Goal: Task Accomplishment & Management: Complete application form

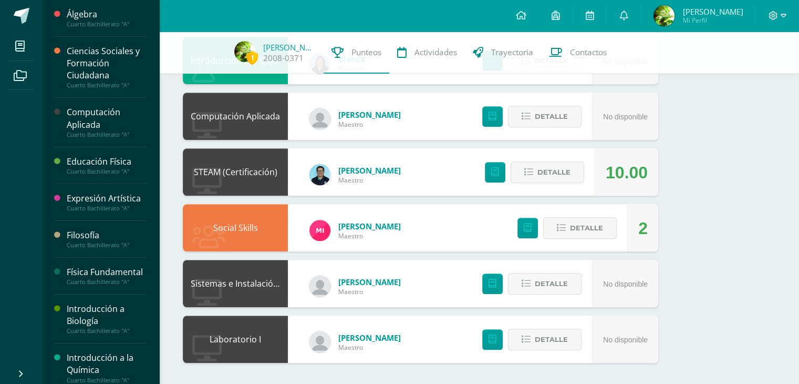
click at [105, 274] on div "Física Fundamental" at bounding box center [107, 272] width 80 height 12
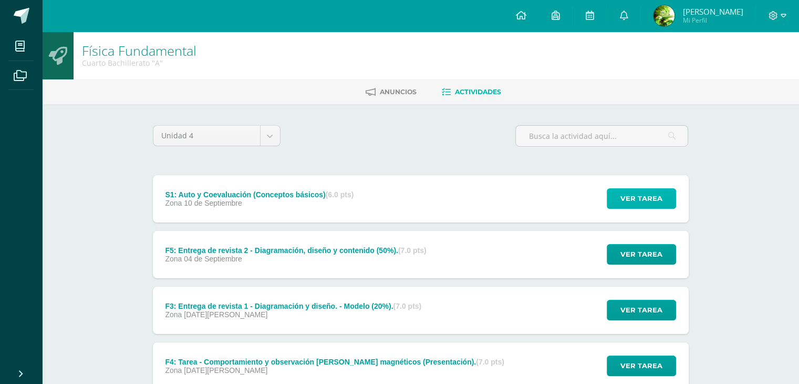
click at [635, 200] on span "Ver tarea" at bounding box center [641, 198] width 42 height 19
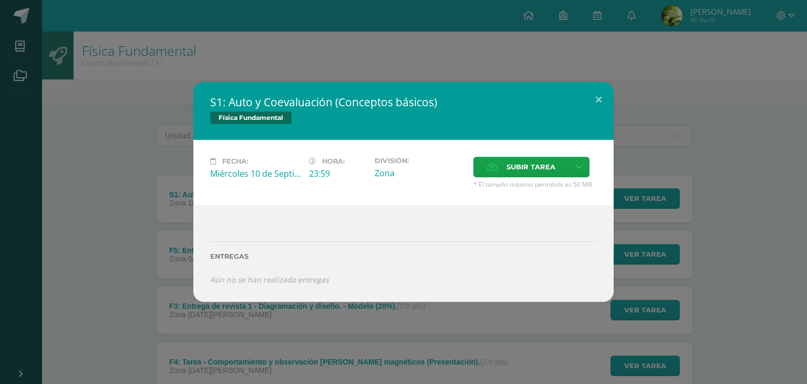
click at [523, 182] on span "* El tamaño máximo permitido es 50 MB" at bounding box center [534, 184] width 123 height 9
click at [522, 178] on div "Subir tarea" at bounding box center [534, 168] width 123 height 23
click at [522, 173] on span "Subir tarea" at bounding box center [530, 166] width 49 height 19
click at [0, 0] on input "Subir tarea" at bounding box center [0, 0] width 0 height 0
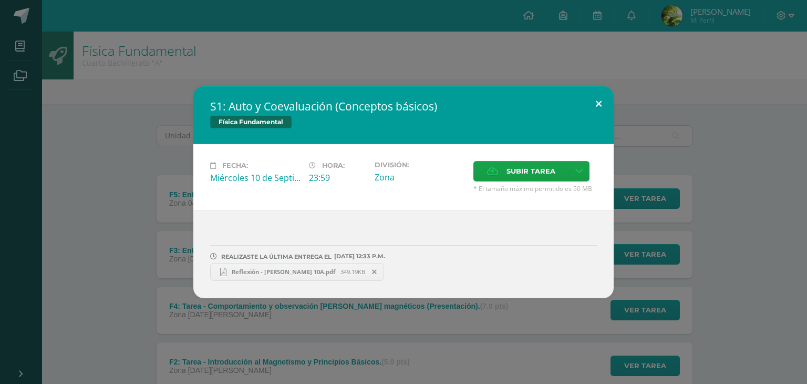
click at [604, 105] on button at bounding box center [599, 104] width 30 height 36
